Goal: Browse casually: Explore the website without a specific task or goal

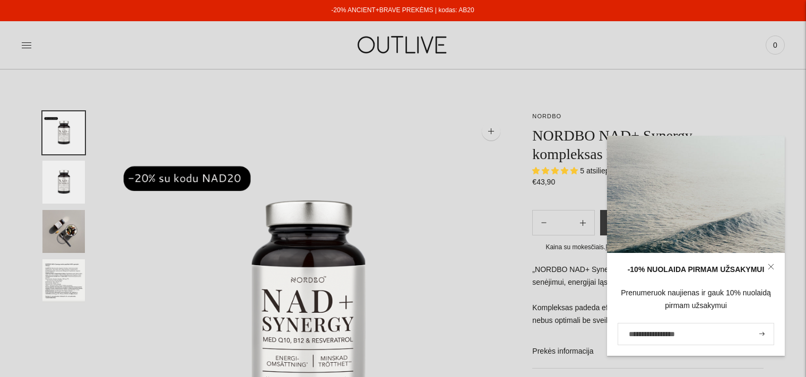
select select "**********"
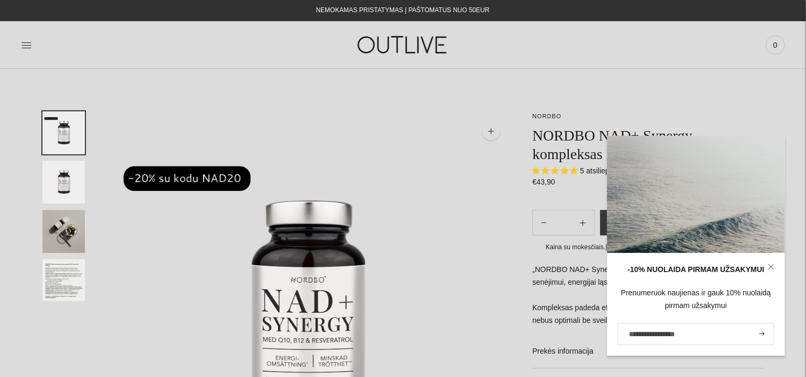
click at [599, 39] on div "Paieška Išvalyti [GEOGRAPHIC_DATA] 0" at bounding box center [657, 45] width 255 height 37
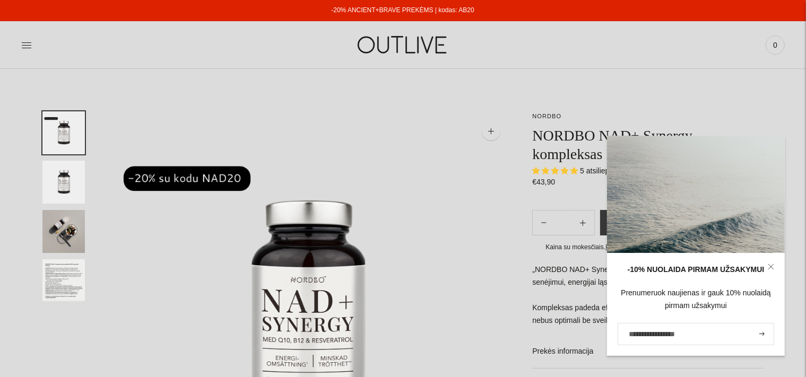
click at [493, 150] on img at bounding box center [308, 313] width 405 height 405
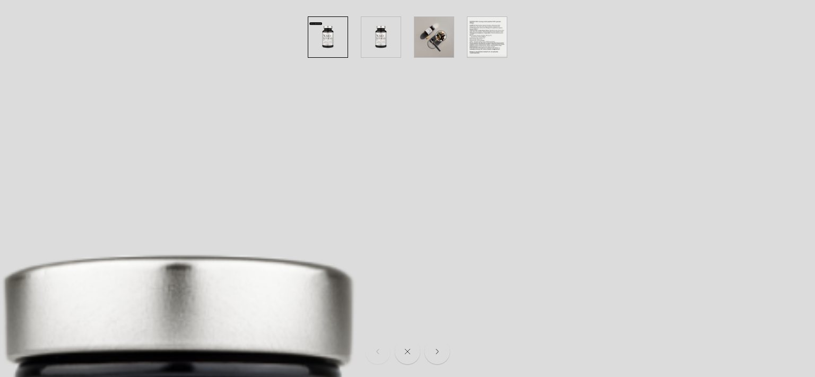
click at [318, 33] on img "button" at bounding box center [327, 37] width 39 height 40
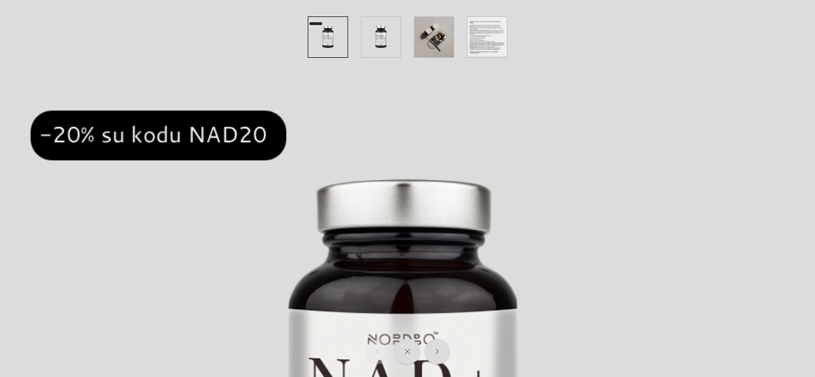
click at [382, 34] on img "button" at bounding box center [380, 37] width 39 height 40
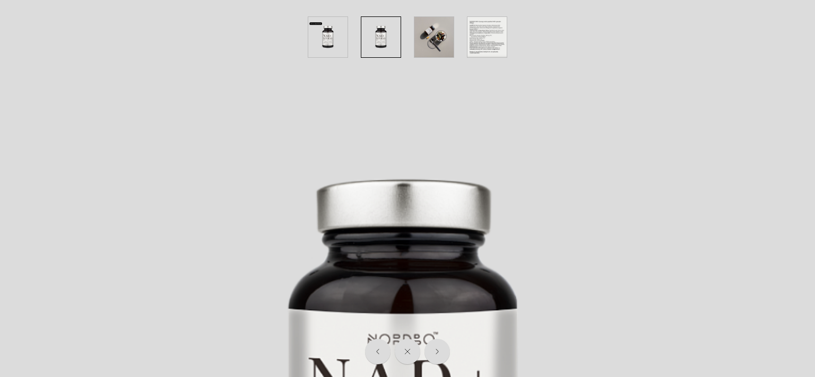
click at [382, 34] on img "button" at bounding box center [380, 37] width 39 height 40
click at [436, 43] on img "button" at bounding box center [433, 37] width 39 height 40
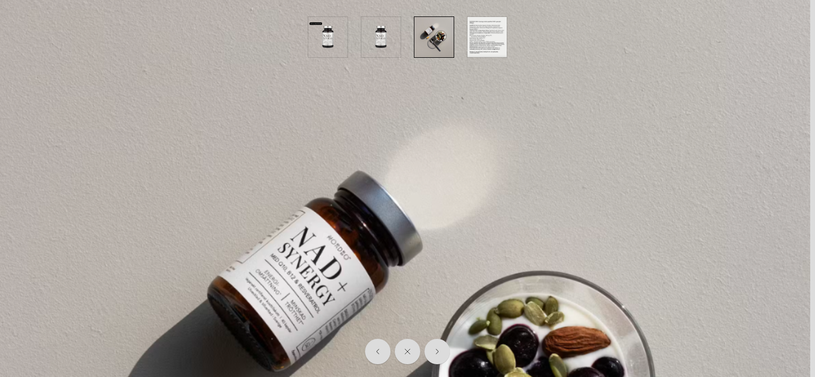
click at [487, 30] on img "button" at bounding box center [486, 37] width 39 height 40
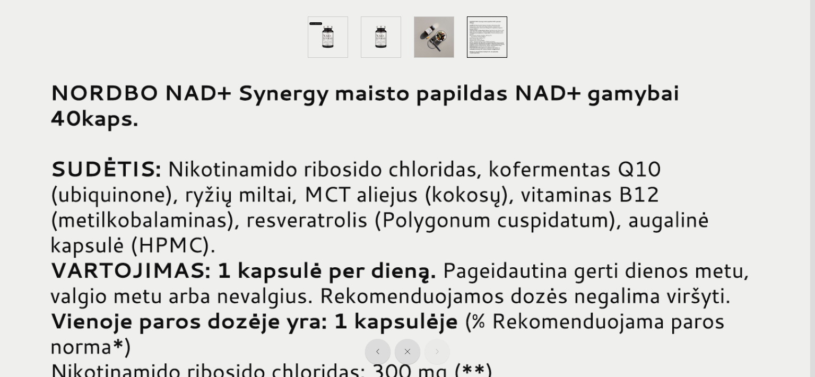
click at [487, 30] on img "button" at bounding box center [486, 37] width 39 height 40
click at [457, 60] on button "button" at bounding box center [433, 37] width 53 height 53
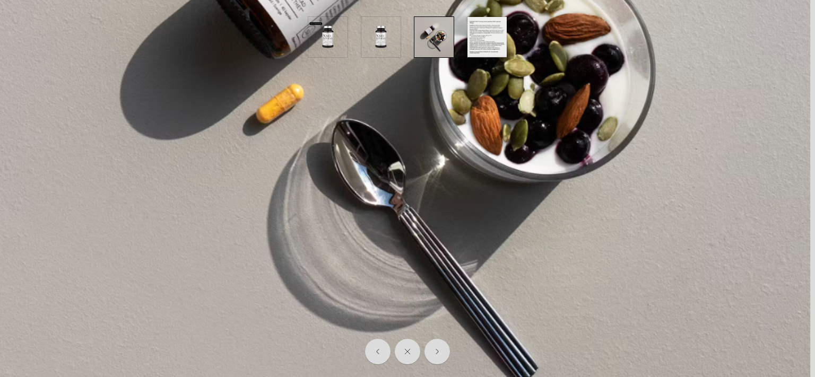
scroll to position [357, 0]
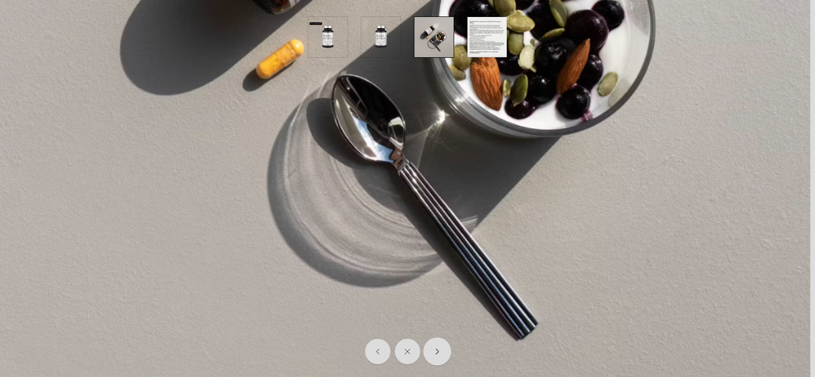
click at [437, 353] on icon "Move to next carousel slide" at bounding box center [437, 351] width 3 height 5
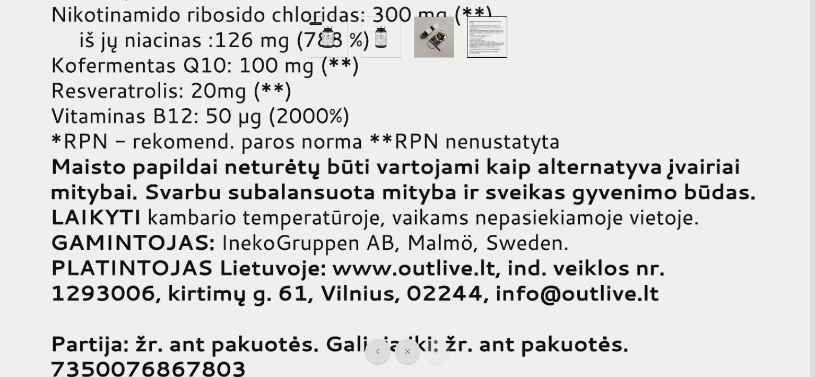
scroll to position [0, 0]
